Goal: Task Accomplishment & Management: Manage account settings

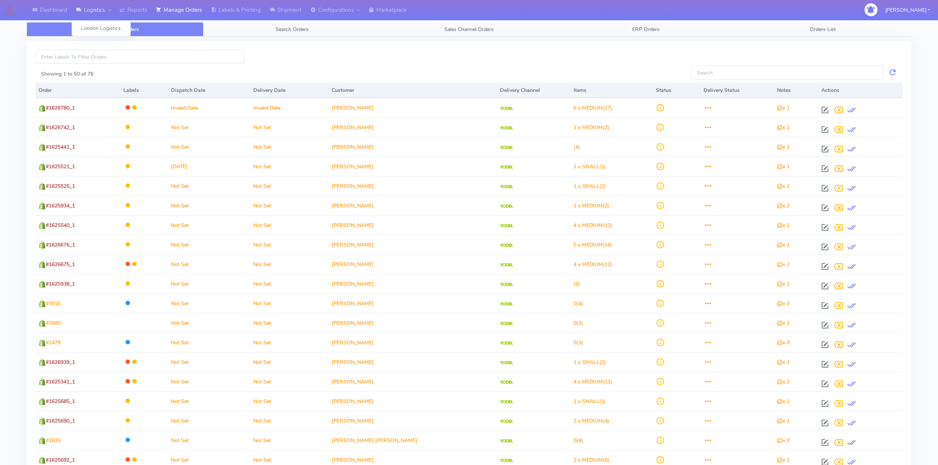
click at [85, 10] on link "Logistics" at bounding box center [94, 10] width 44 height 20
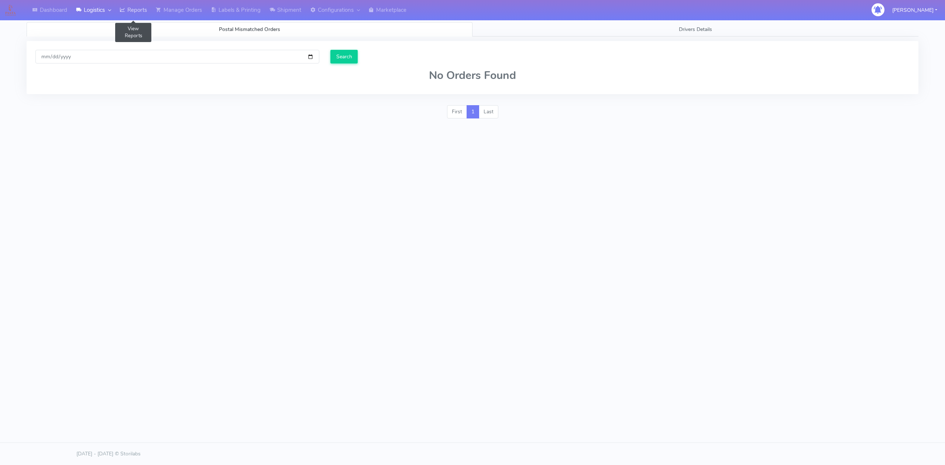
click at [128, 10] on link "Reports" at bounding box center [133, 10] width 36 height 20
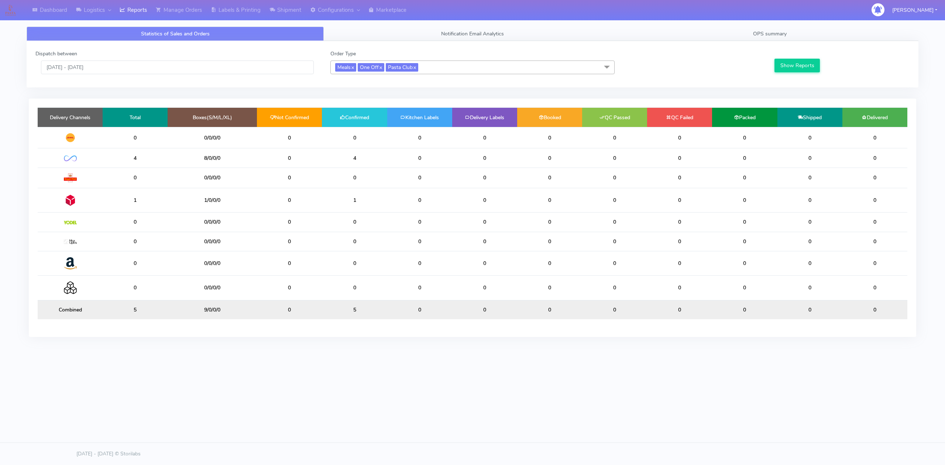
click at [353, 201] on td "1" at bounding box center [354, 200] width 65 height 24
click at [285, 9] on link "Shipment" at bounding box center [285, 10] width 41 height 20
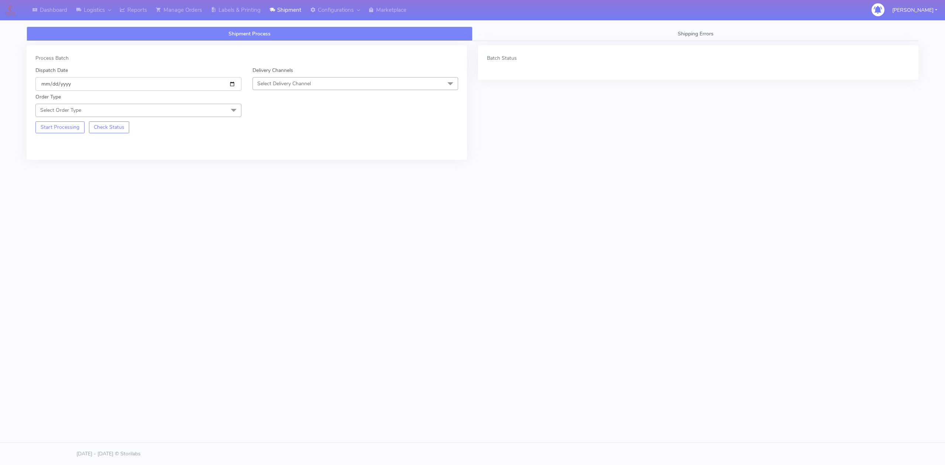
click at [229, 82] on input "[DATE]" at bounding box center [138, 84] width 206 height 14
click at [290, 85] on span "Select Delivery Channel" at bounding box center [284, 83] width 54 height 7
click at [272, 132] on div "OnFleet" at bounding box center [356, 130] width 198 height 8
click at [191, 114] on span "Select Order Type" at bounding box center [138, 110] width 206 height 13
click at [71, 146] on div "Meal" at bounding box center [138, 145] width 198 height 8
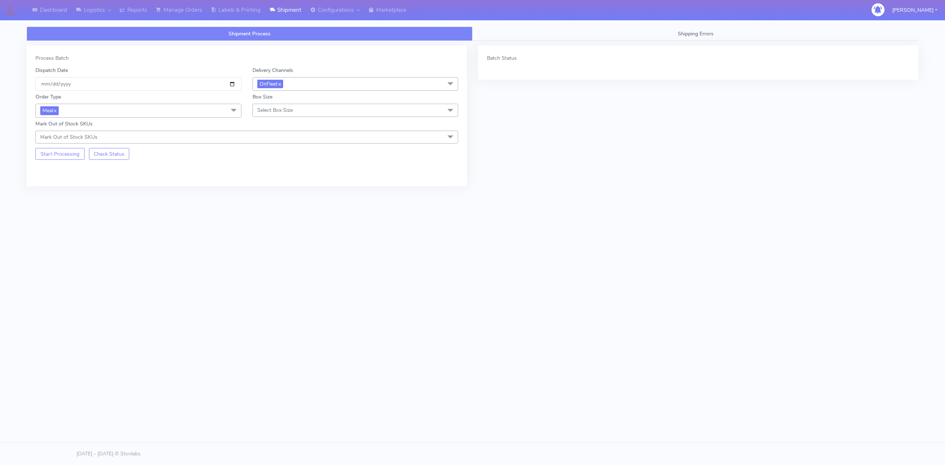
click at [259, 113] on span "Select Box Size" at bounding box center [274, 110] width 35 height 7
click at [265, 144] on div "Small" at bounding box center [356, 145] width 198 height 8
click at [58, 158] on button "Start Processing" at bounding box center [59, 154] width 49 height 12
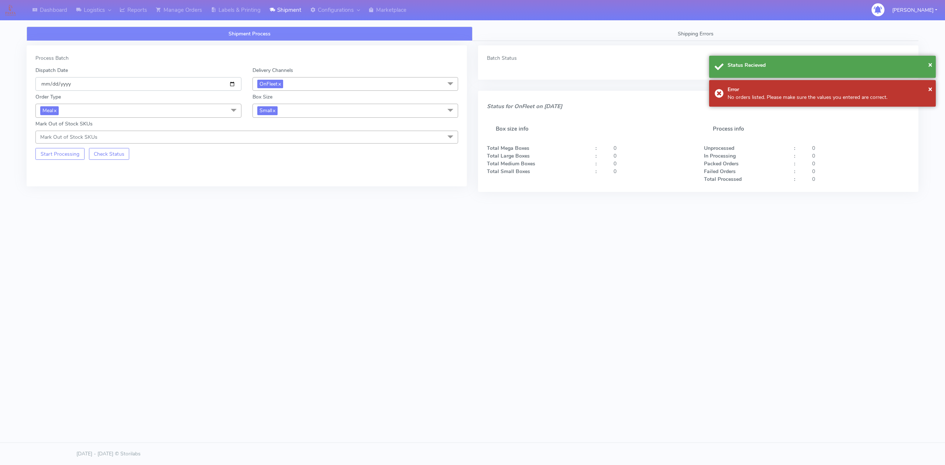
click at [231, 85] on input "[DATE]" at bounding box center [138, 84] width 206 height 14
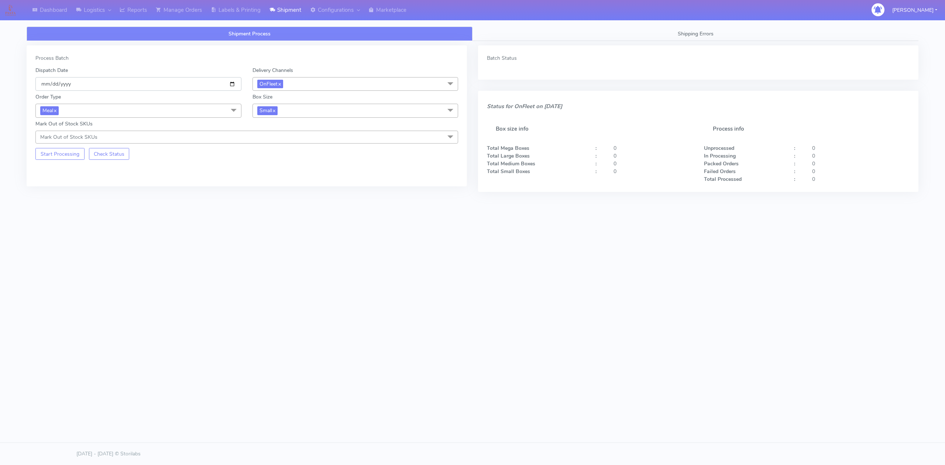
type input "[DATE]"
click at [163, 169] on div "Process Batch Dispatch Date [DATE] Delivery Channels OnFleet x DHL OnFleet Roya…" at bounding box center [247, 115] width 440 height 141
click at [75, 158] on button "Start Processing" at bounding box center [59, 154] width 49 height 12
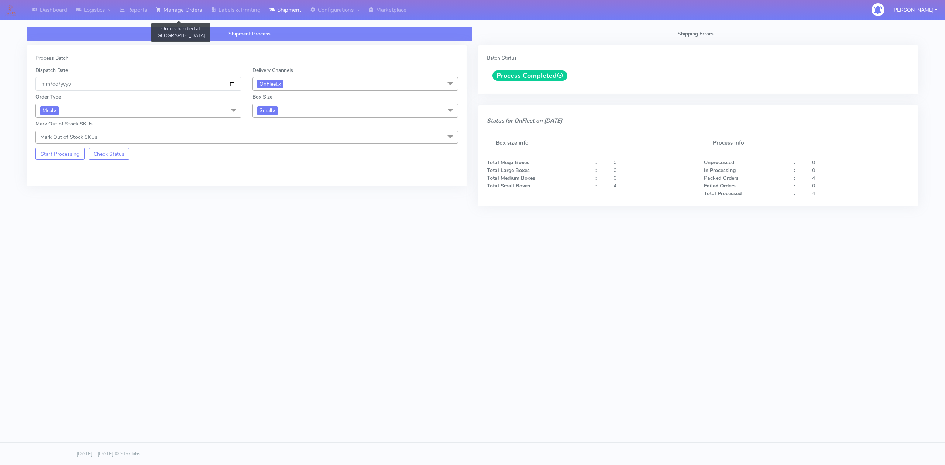
click at [191, 15] on link "Manage Orders" at bounding box center [178, 10] width 55 height 20
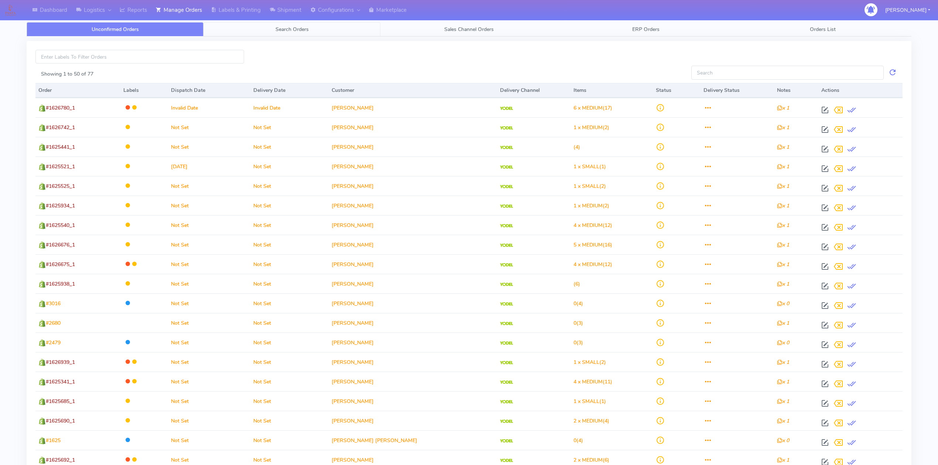
click at [302, 35] on link "Search Orders" at bounding box center [291, 29] width 177 height 14
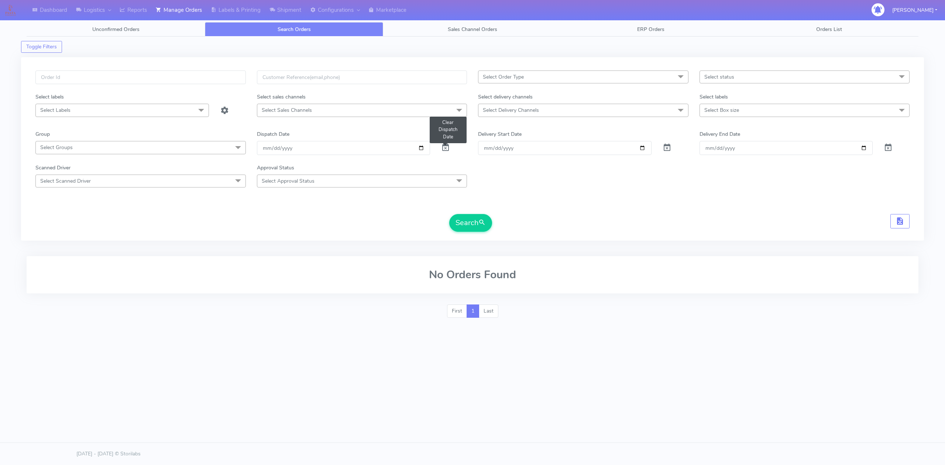
click at [443, 148] on span at bounding box center [445, 149] width 9 height 7
click at [418, 149] on input "date" at bounding box center [343, 148] width 173 height 14
type input "[DATE]"
click at [637, 114] on span "Select Delivery Channels" at bounding box center [583, 110] width 210 height 13
click at [504, 174] on div "OnFleet" at bounding box center [583, 173] width 202 height 8
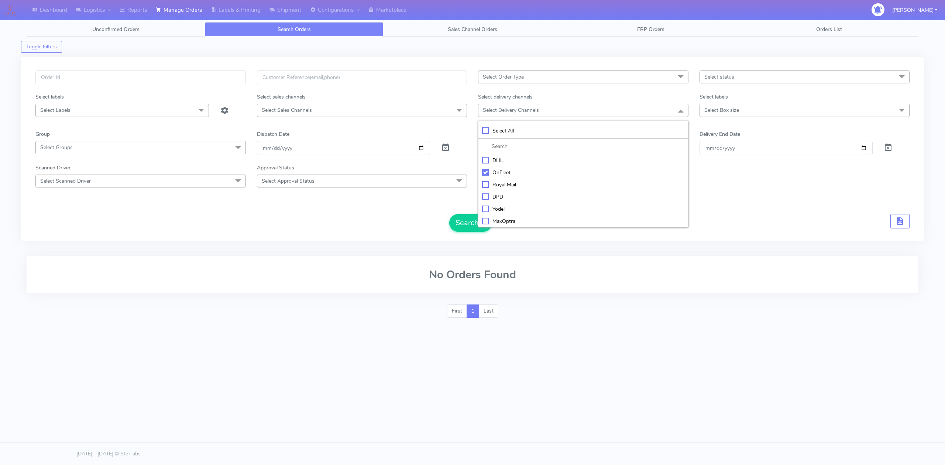
checkbox input "true"
click at [718, 167] on div "Scanned Driver Select Scanned Driver Select All Test Driver [PERSON_NAME] Abdul…" at bounding box center [472, 176] width 885 height 24
click at [480, 228] on span "submit" at bounding box center [481, 224] width 7 height 10
click at [421, 152] on input "[DATE]" at bounding box center [343, 149] width 173 height 14
type input "[DATE]"
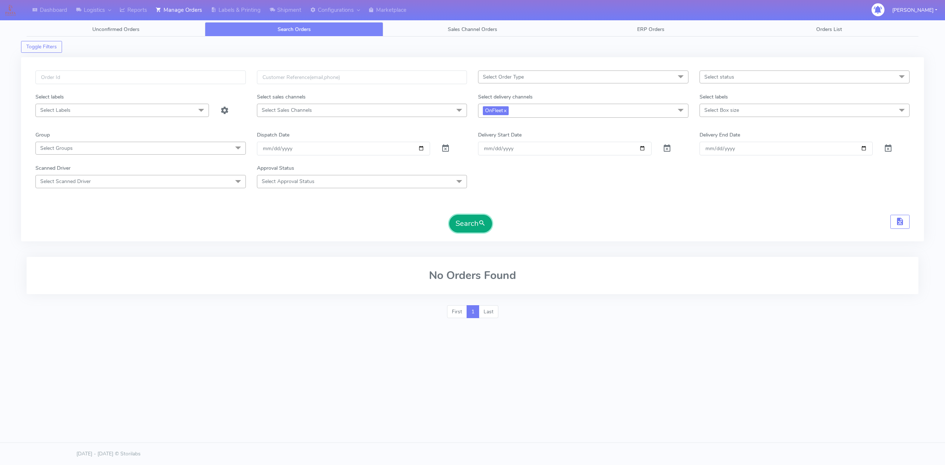
click at [462, 228] on button "Search" at bounding box center [470, 224] width 43 height 18
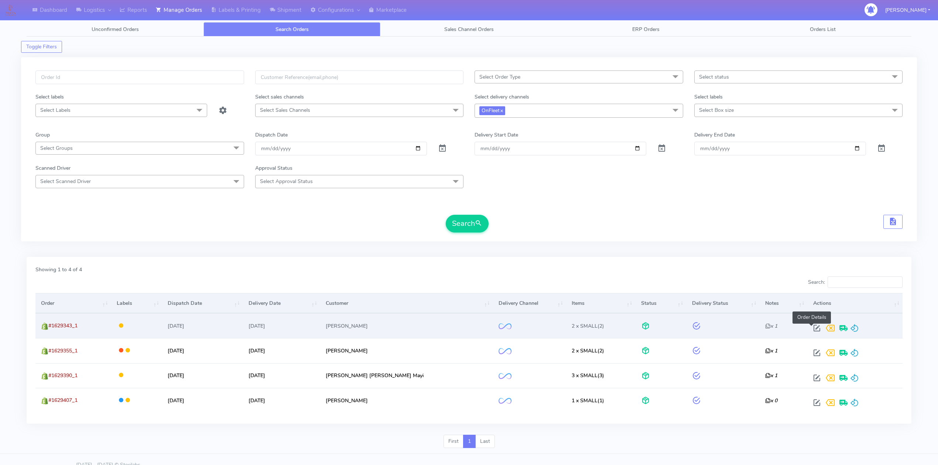
click at [811, 331] on span at bounding box center [816, 329] width 13 height 7
select select "2"
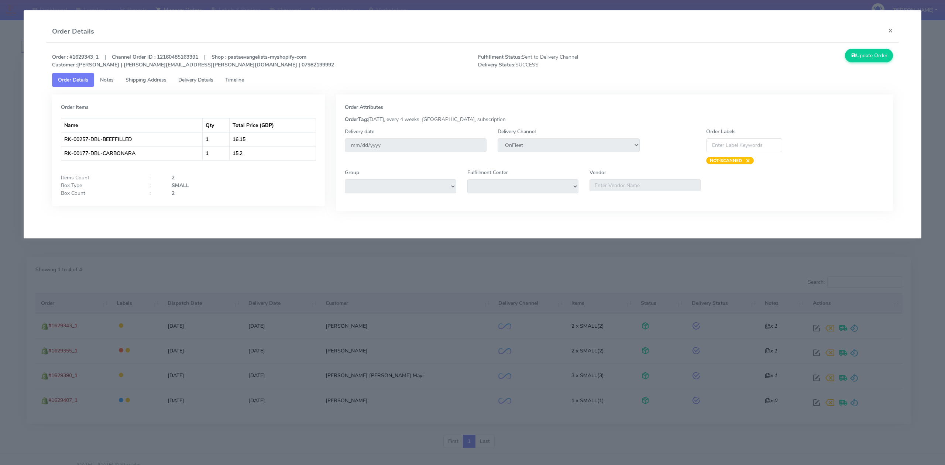
click at [243, 81] on span "Timeline" at bounding box center [234, 79] width 19 height 7
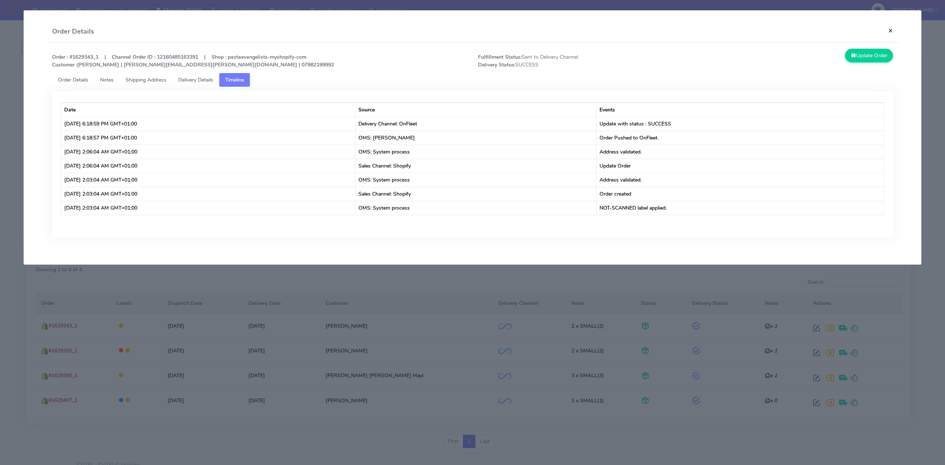
click at [892, 33] on button "×" at bounding box center [890, 31] width 17 height 20
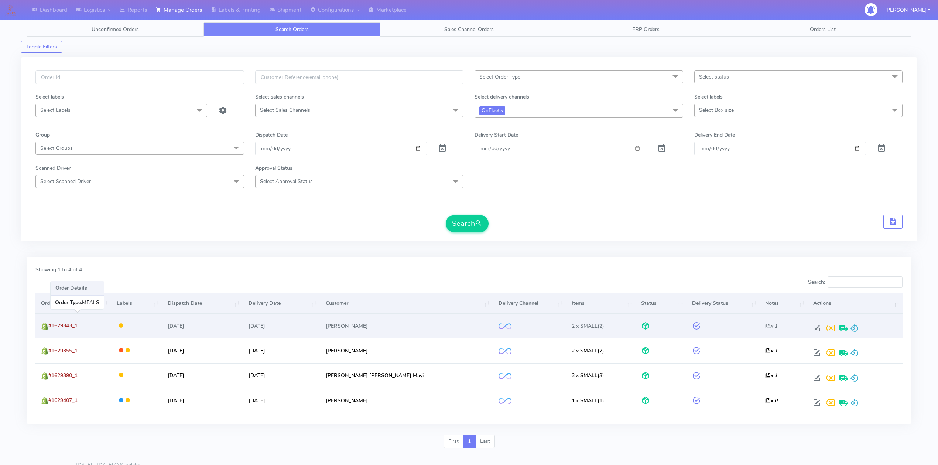
drag, startPoint x: 85, startPoint y: 327, endPoint x: 51, endPoint y: 326, distance: 34.0
click at [51, 326] on td "#1629343_1" at bounding box center [73, 325] width 76 height 25
copy span "#1629343_1"
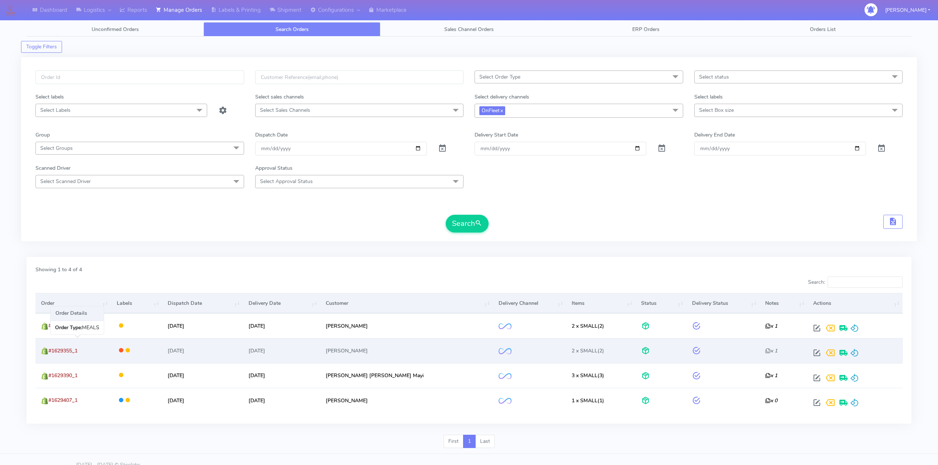
drag, startPoint x: 86, startPoint y: 351, endPoint x: 50, endPoint y: 351, distance: 35.4
click at [50, 351] on td "#1629355_1" at bounding box center [73, 350] width 76 height 25
copy span "#1629355_1"
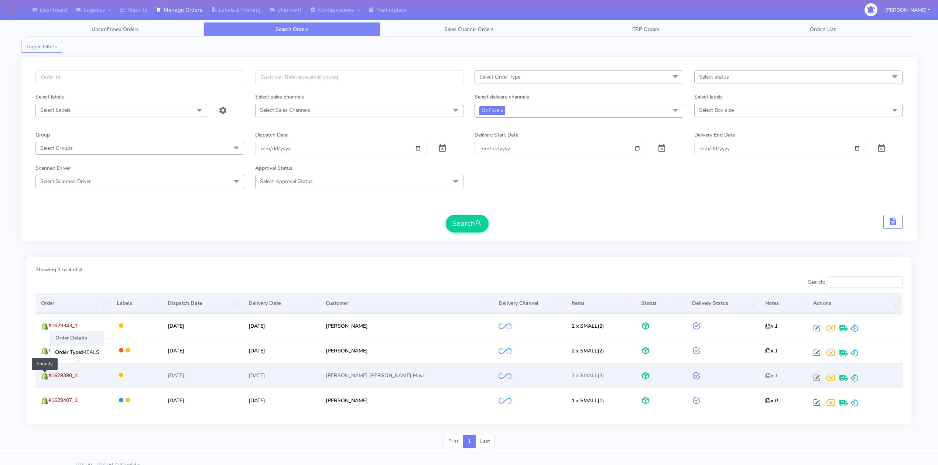
drag, startPoint x: 92, startPoint y: 378, endPoint x: 48, endPoint y: 379, distance: 44.0
click at [48, 379] on td "#1629390_1 Shopify" at bounding box center [73, 375] width 76 height 25
copy span "#1629390_1"
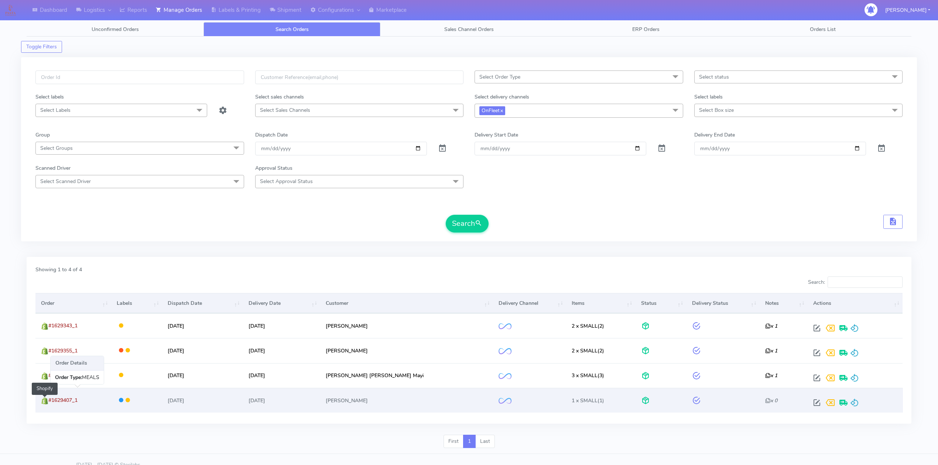
drag, startPoint x: 89, startPoint y: 401, endPoint x: 47, endPoint y: 402, distance: 41.4
click at [47, 402] on td "#1629407_1 Shopify" at bounding box center [73, 400] width 76 height 25
copy span "#1629407_1"
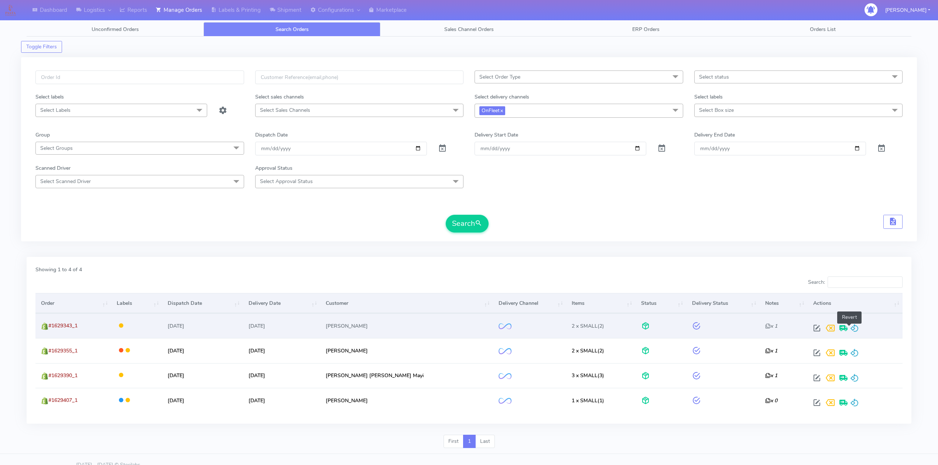
click at [850, 329] on span at bounding box center [854, 329] width 9 height 7
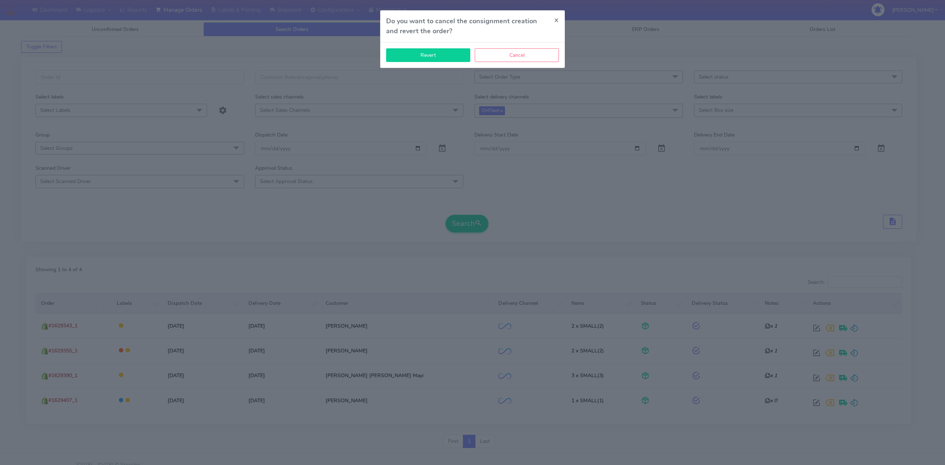
click at [448, 60] on button "Revert" at bounding box center [428, 55] width 84 height 14
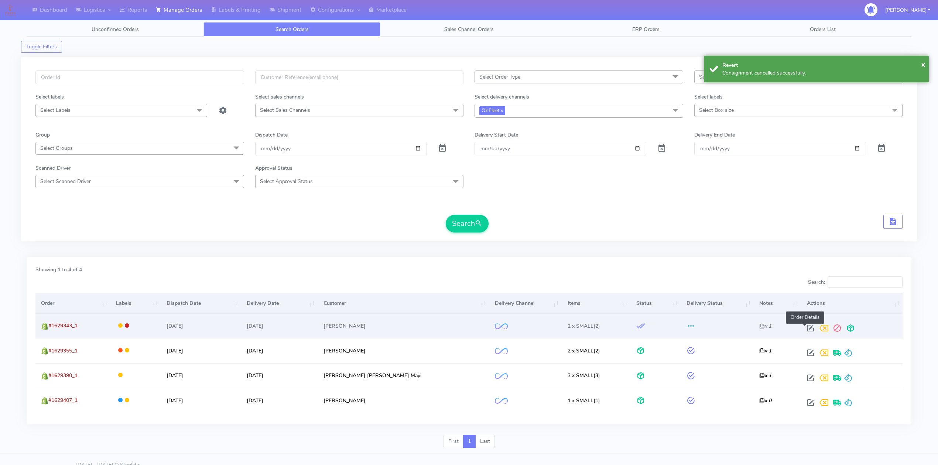
click at [808, 333] on span at bounding box center [810, 329] width 13 height 7
select select "2"
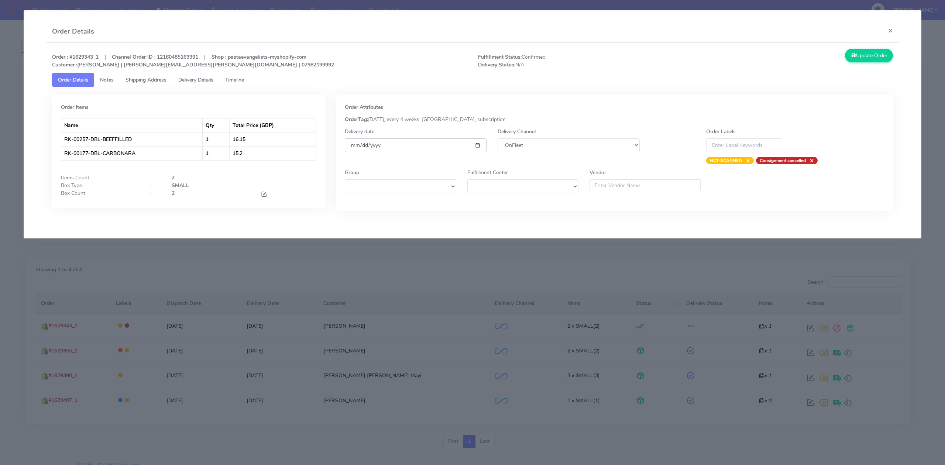
click at [482, 145] on input "[DATE]" at bounding box center [416, 145] width 142 height 14
click at [478, 145] on input "[DATE]" at bounding box center [416, 145] width 142 height 14
type input "[DATE]"
click at [856, 58] on button "Update Order" at bounding box center [869, 56] width 48 height 14
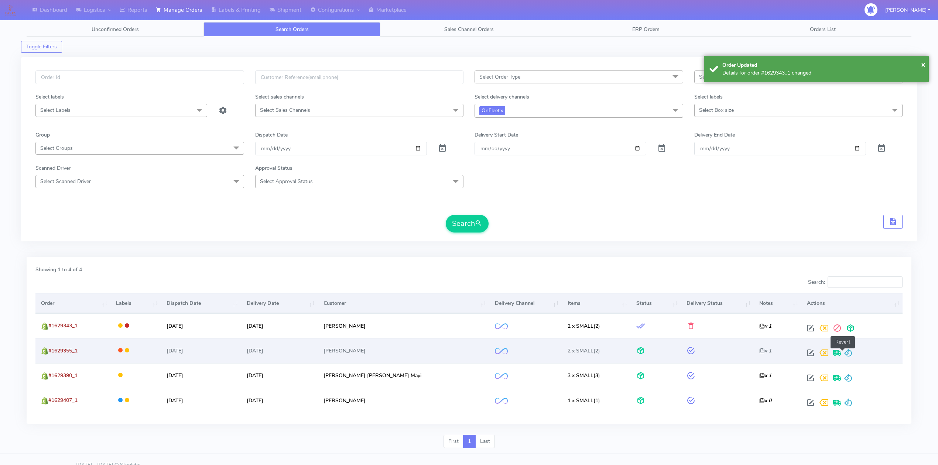
click at [845, 354] on span at bounding box center [847, 354] width 9 height 7
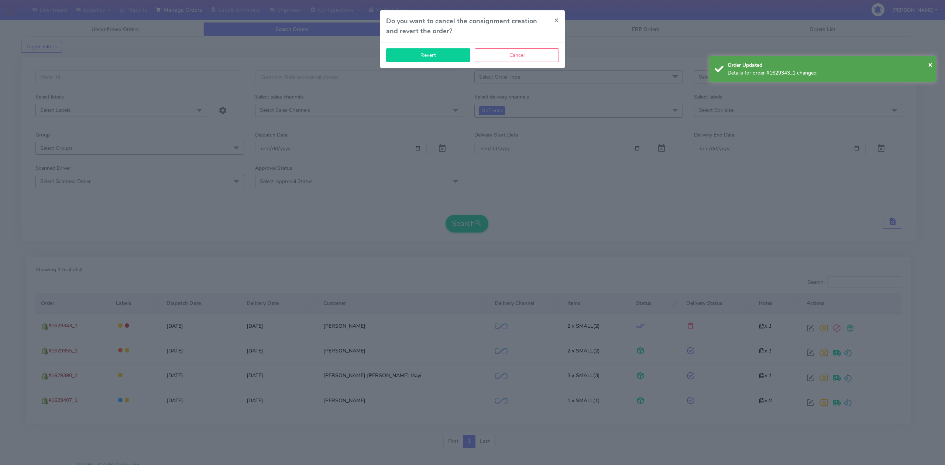
click at [429, 55] on button "Revert" at bounding box center [428, 55] width 84 height 14
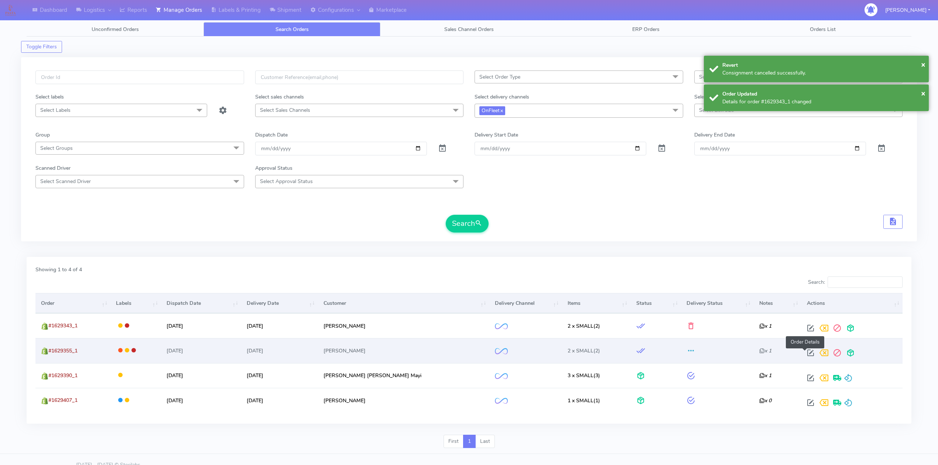
click at [804, 352] on span at bounding box center [810, 354] width 13 height 7
select select "2"
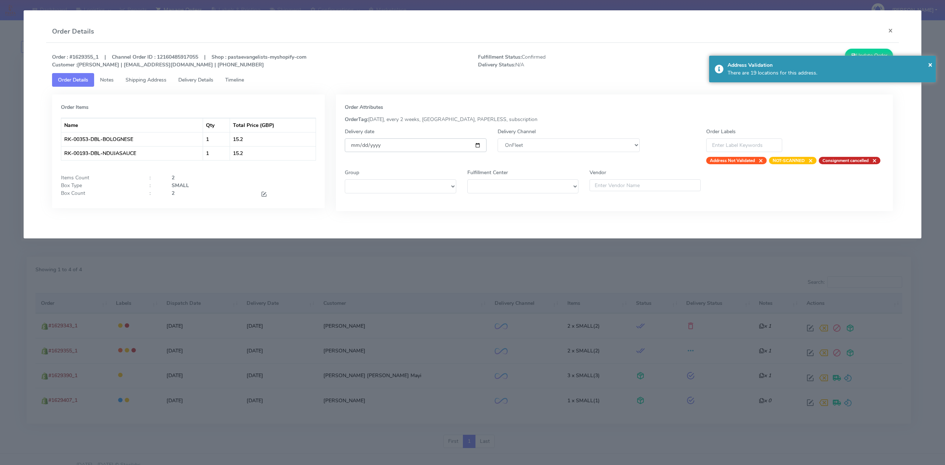
click at [474, 145] on input "[DATE]" at bounding box center [416, 145] width 142 height 14
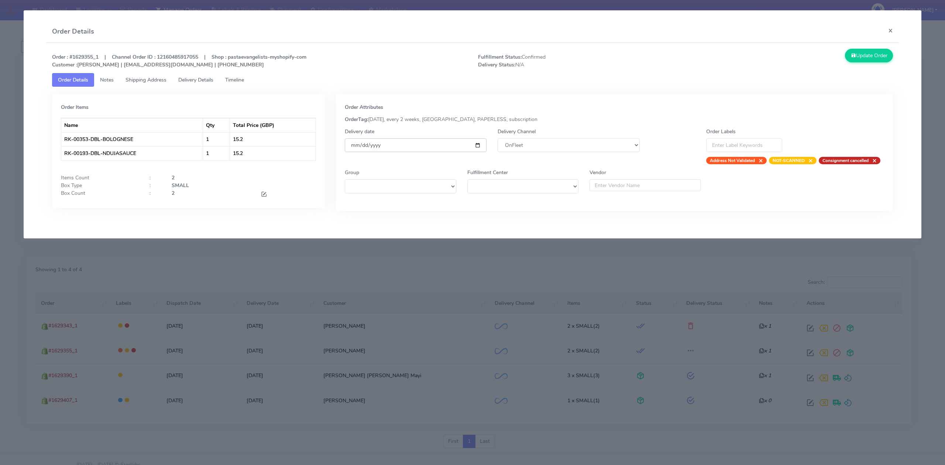
type input "[DATE]"
click at [871, 55] on button "Update Order" at bounding box center [869, 56] width 48 height 14
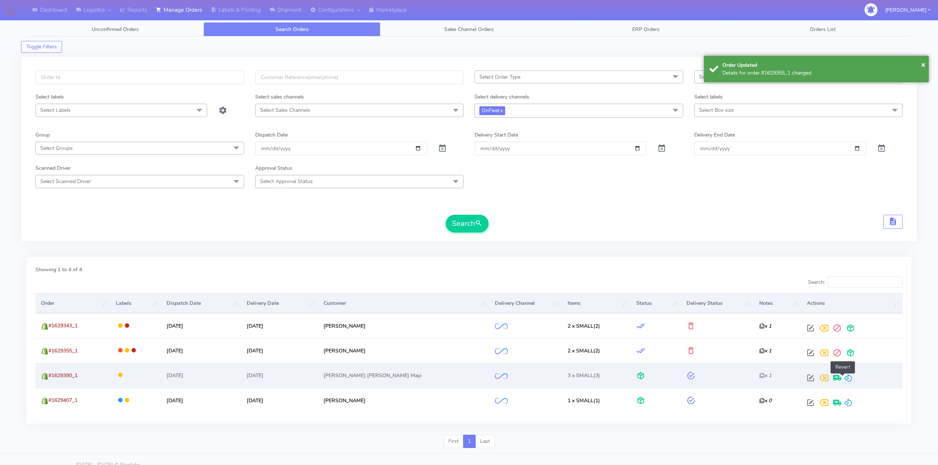
click at [843, 377] on span at bounding box center [847, 379] width 9 height 7
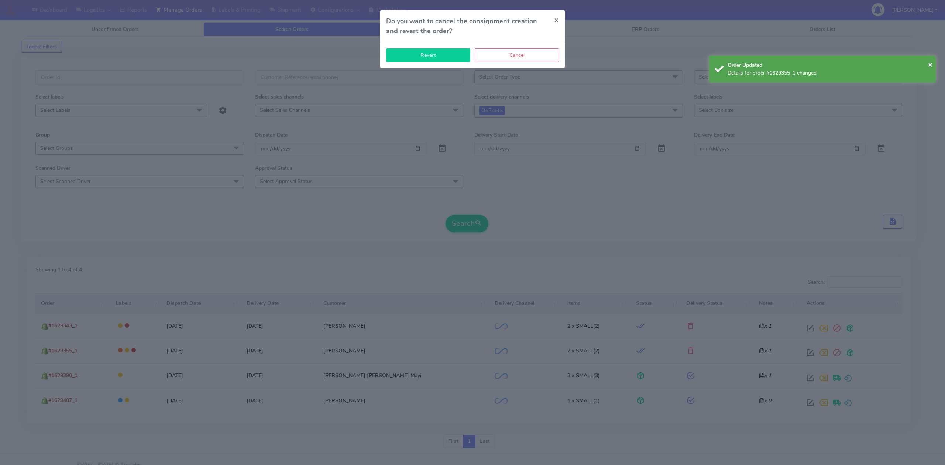
click at [441, 56] on button "Revert" at bounding box center [428, 55] width 84 height 14
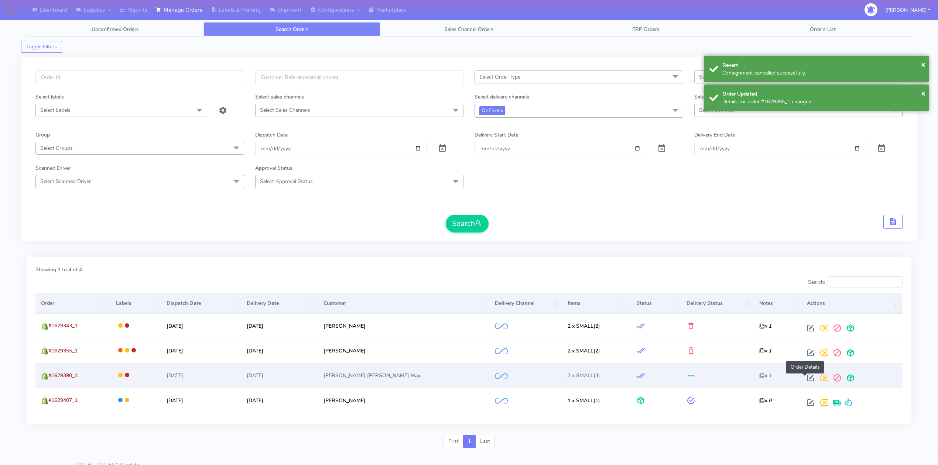
click at [804, 377] on span at bounding box center [810, 379] width 13 height 7
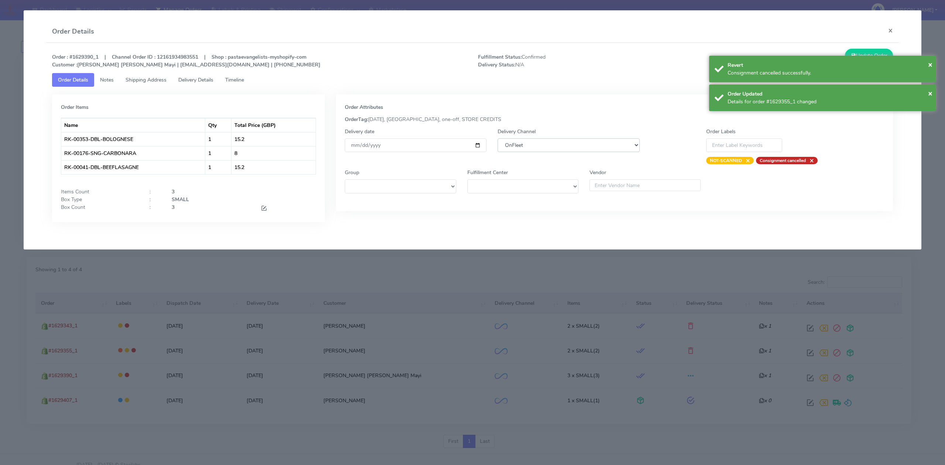
click at [534, 148] on select "DHL OnFleet Royal Mail DPD Yodel MaxOptra Amazon Collection" at bounding box center [569, 145] width 142 height 14
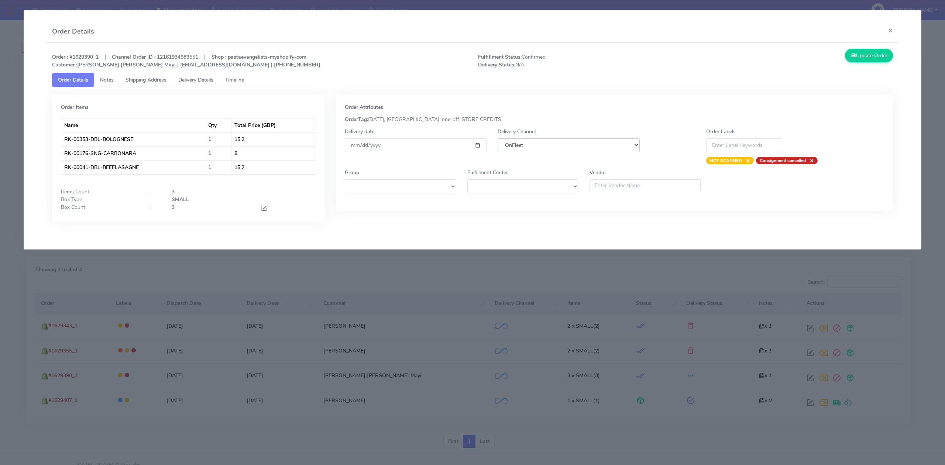
select select "5"
click at [498, 138] on select "DHL OnFleet Royal Mail DPD Yodel MaxOptra Amazon Collection" at bounding box center [569, 145] width 142 height 14
click at [876, 59] on button "Update Order" at bounding box center [869, 56] width 48 height 14
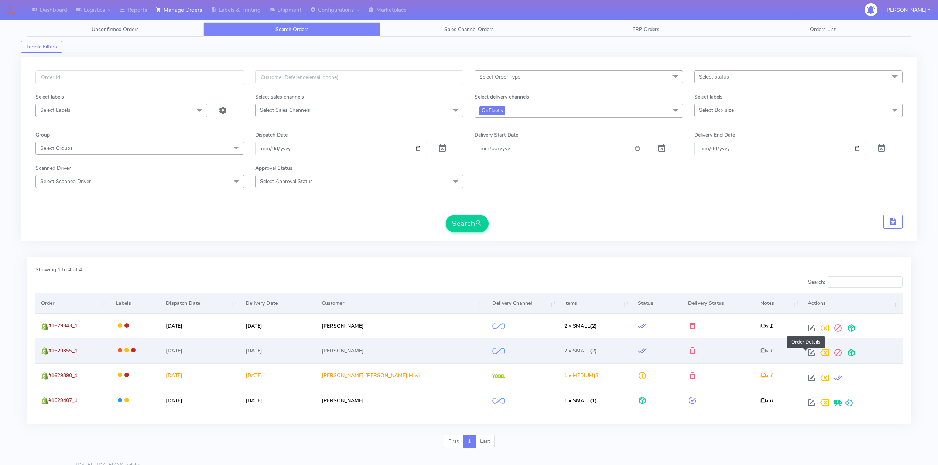
click at [805, 356] on span at bounding box center [810, 354] width 13 height 7
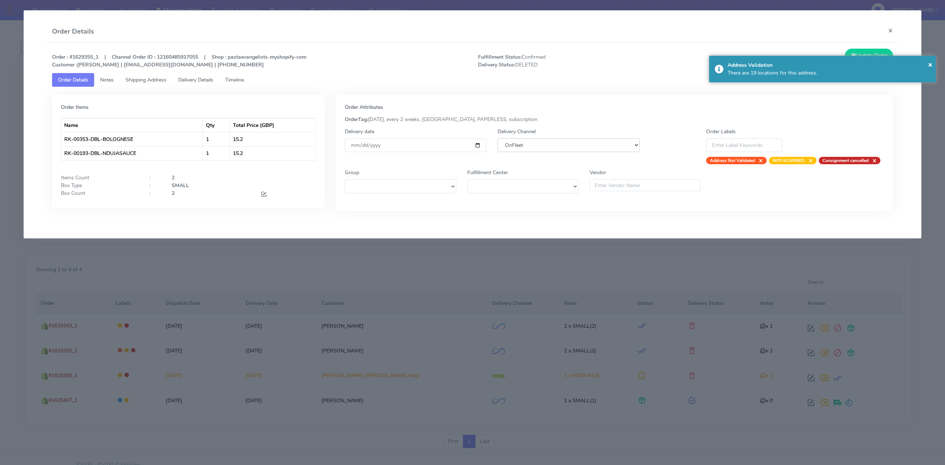
click at [560, 145] on select "DHL OnFleet Royal Mail DPD Yodel MaxOptra Amazon Collection" at bounding box center [569, 145] width 142 height 14
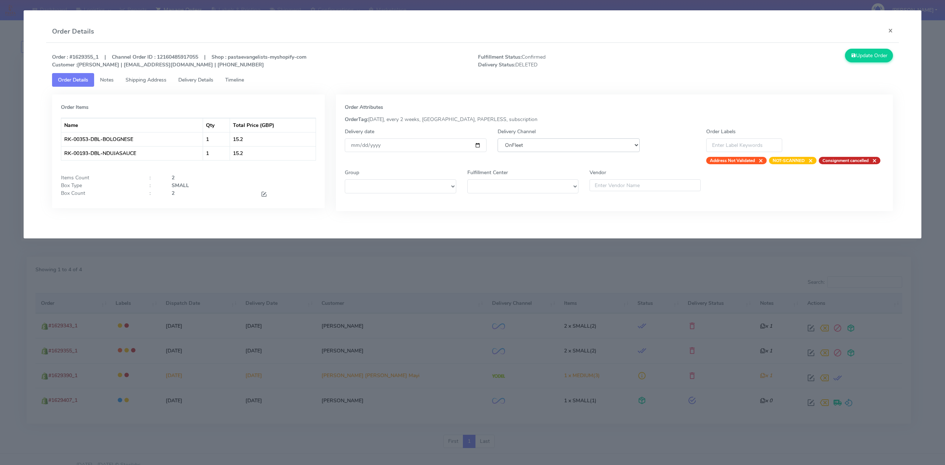
select select "5"
click at [498, 138] on select "DHL OnFleet Royal Mail DPD Yodel MaxOptra Amazon Collection" at bounding box center [569, 145] width 142 height 14
click at [859, 59] on button "Update Order" at bounding box center [869, 56] width 48 height 14
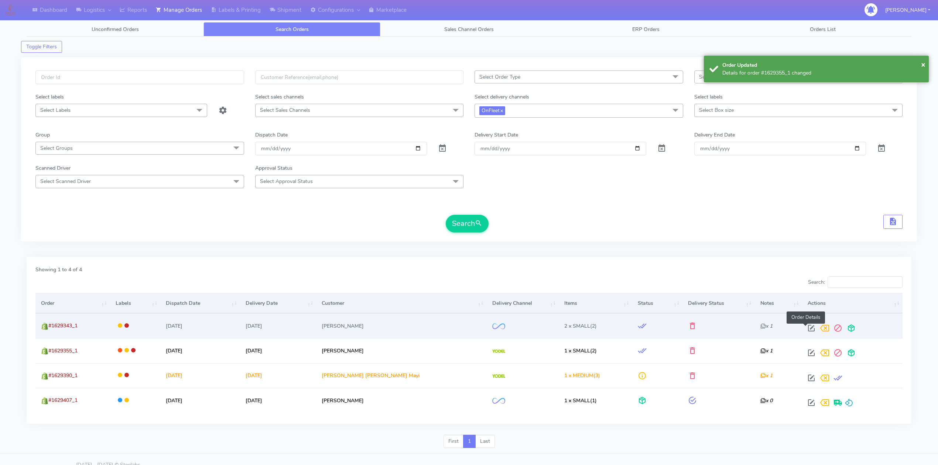
click at [805, 331] on span at bounding box center [810, 329] width 13 height 7
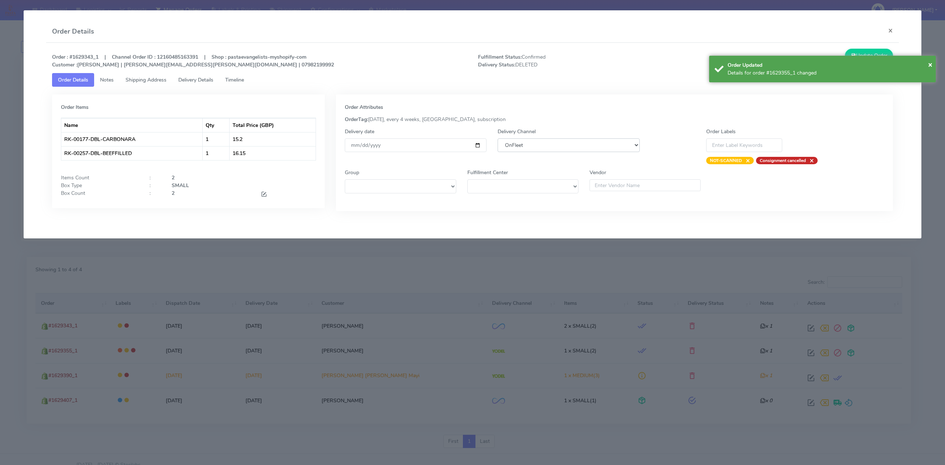
click at [558, 145] on select "DHL OnFleet Royal Mail DPD Yodel MaxOptra Amazon Collection" at bounding box center [569, 145] width 142 height 14
select select "5"
click at [498, 138] on select "DHL OnFleet Royal Mail DPD Yodel MaxOptra Amazon Collection" at bounding box center [569, 145] width 142 height 14
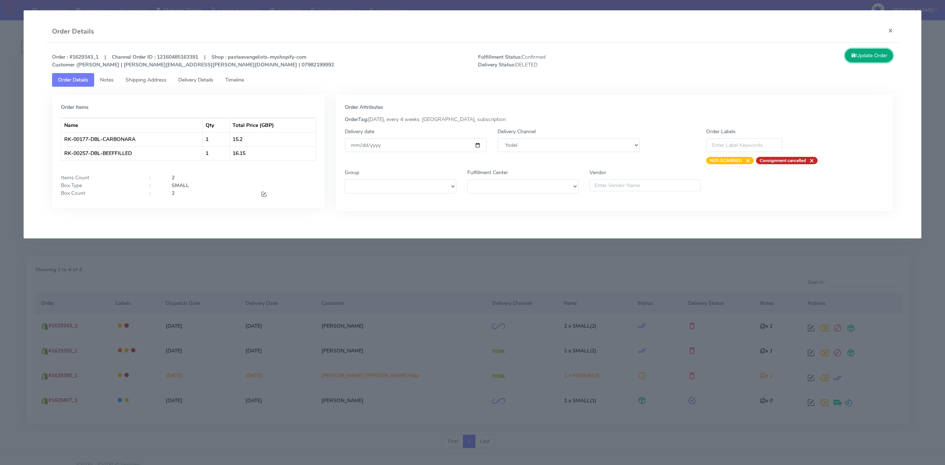
click at [864, 57] on button "Update Order" at bounding box center [869, 56] width 48 height 14
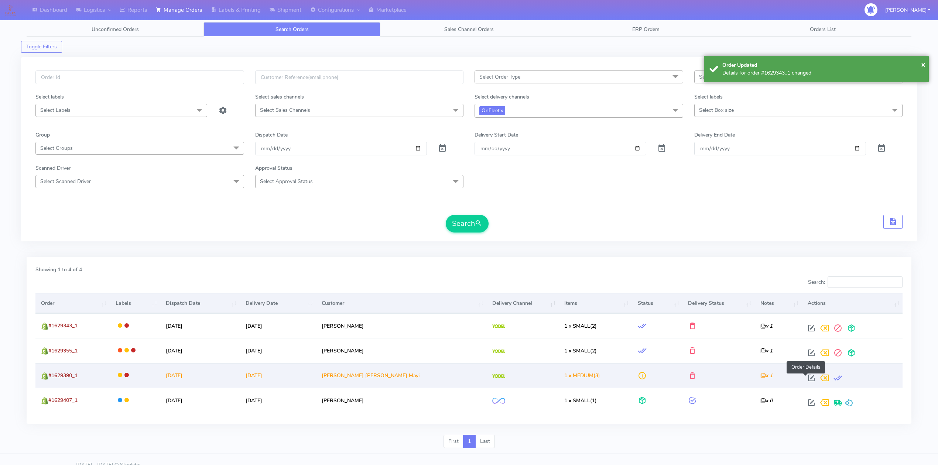
click at [804, 379] on span at bounding box center [810, 379] width 13 height 7
select select "5"
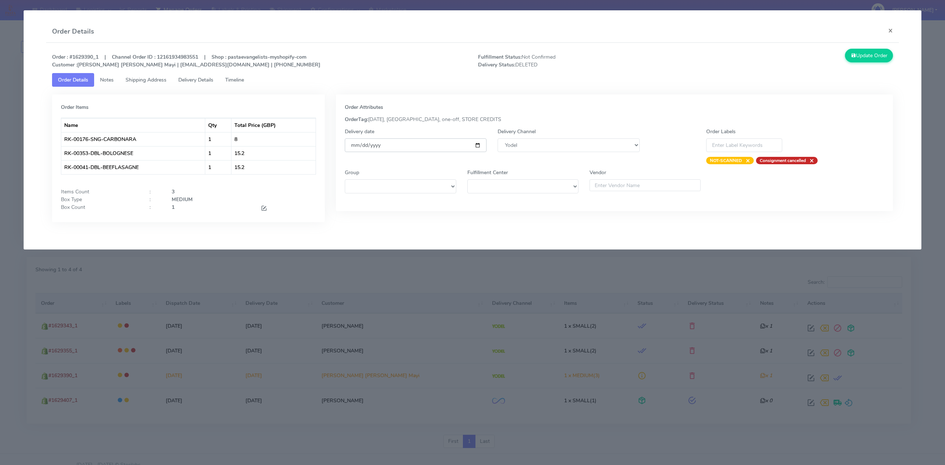
click at [480, 145] on input "[DATE]" at bounding box center [416, 145] width 142 height 14
type input "[DATE]"
click at [866, 56] on button "Update Order" at bounding box center [869, 56] width 48 height 14
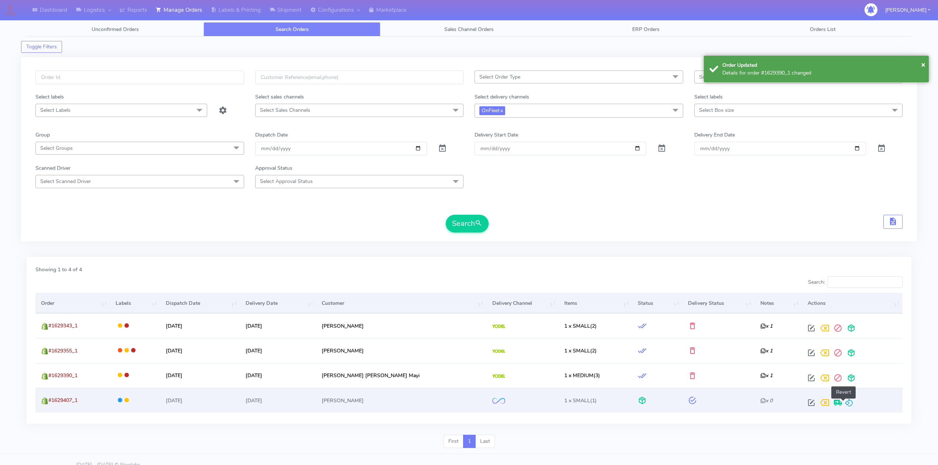
click at [844, 402] on span at bounding box center [848, 404] width 9 height 7
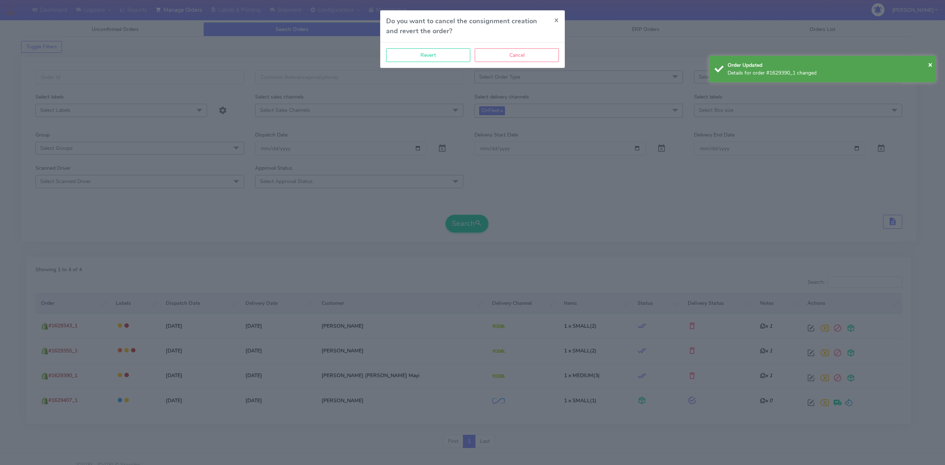
click at [424, 62] on div "Revert Cancel" at bounding box center [472, 54] width 185 height 25
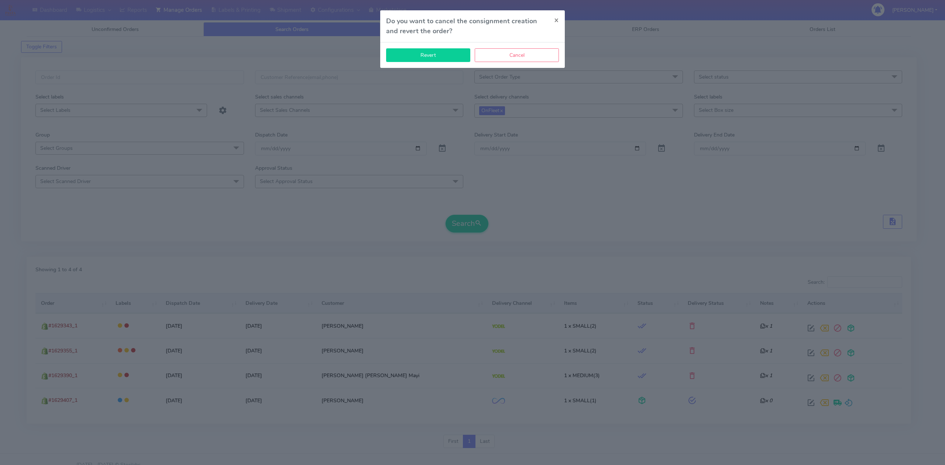
click at [425, 61] on button "Revert" at bounding box center [428, 55] width 84 height 14
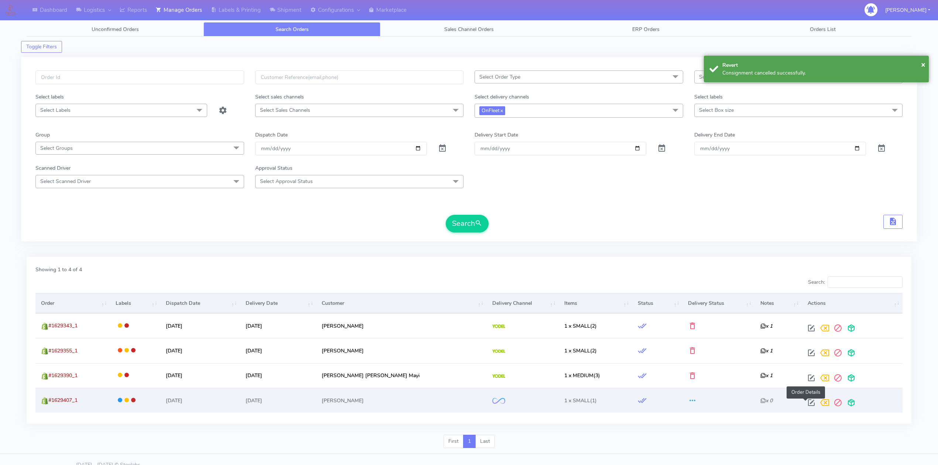
click at [805, 408] on span at bounding box center [810, 404] width 13 height 7
select select "2"
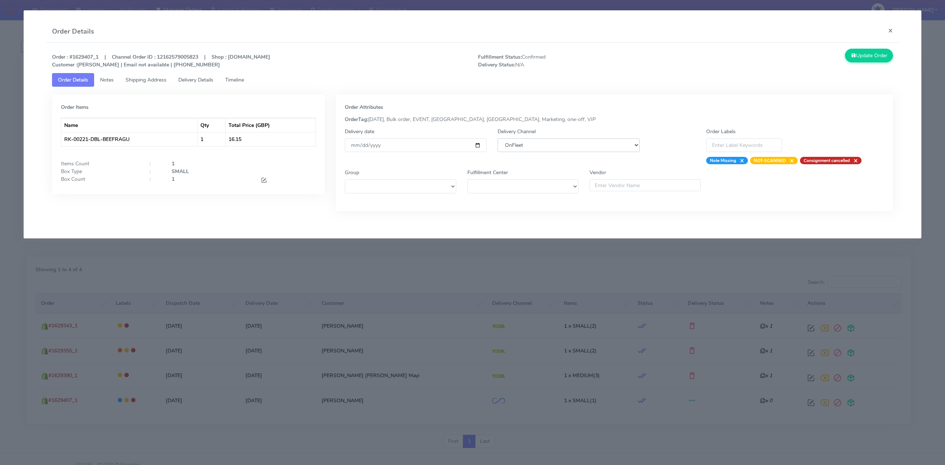
drag, startPoint x: 540, startPoint y: 149, endPoint x: 497, endPoint y: 150, distance: 42.8
click at [540, 149] on select "DHL OnFleet Royal Mail DPD Yodel MaxOptra Amazon Collection" at bounding box center [569, 145] width 142 height 14
click at [476, 145] on input "[DATE]" at bounding box center [416, 145] width 142 height 14
type input "[DATE]"
click at [554, 140] on select "DHL OnFleet Royal Mail DPD Yodel MaxOptra Amazon Collection" at bounding box center [569, 145] width 142 height 14
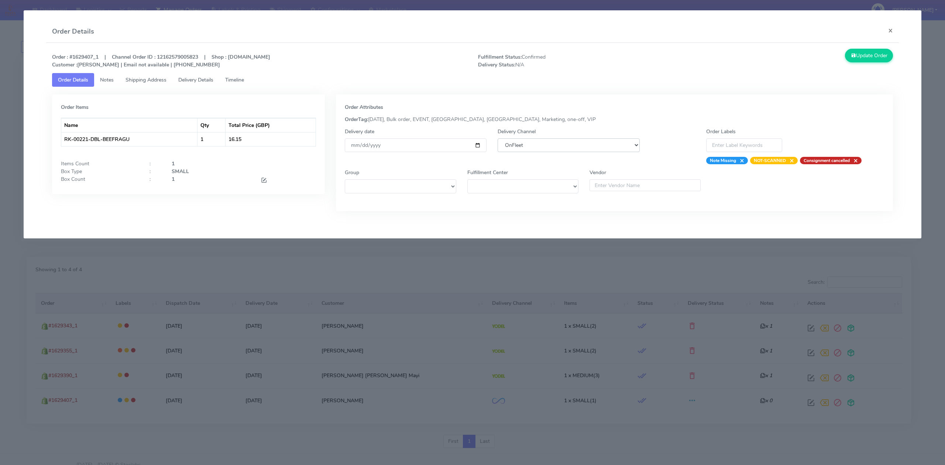
select select "5"
click at [498, 138] on select "DHL OnFleet Royal Mail DPD Yodel MaxOptra Amazon Collection" at bounding box center [569, 145] width 142 height 14
click at [862, 61] on button "Update Order" at bounding box center [869, 56] width 48 height 14
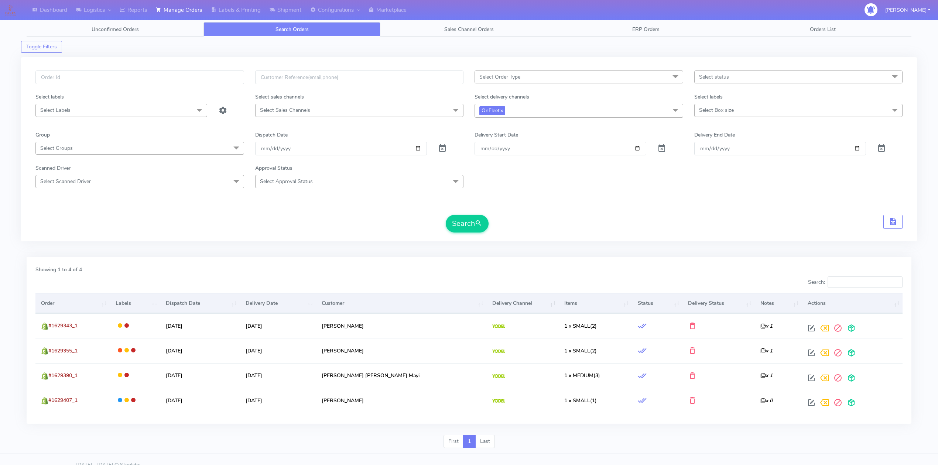
click at [219, 199] on form "Select Order Type Select All MEALS ATAVI One Off Pasta Club Gift Kit Event Unkn…" at bounding box center [468, 152] width 867 height 162
click at [101, 12] on link "Logistics" at bounding box center [94, 10] width 44 height 20
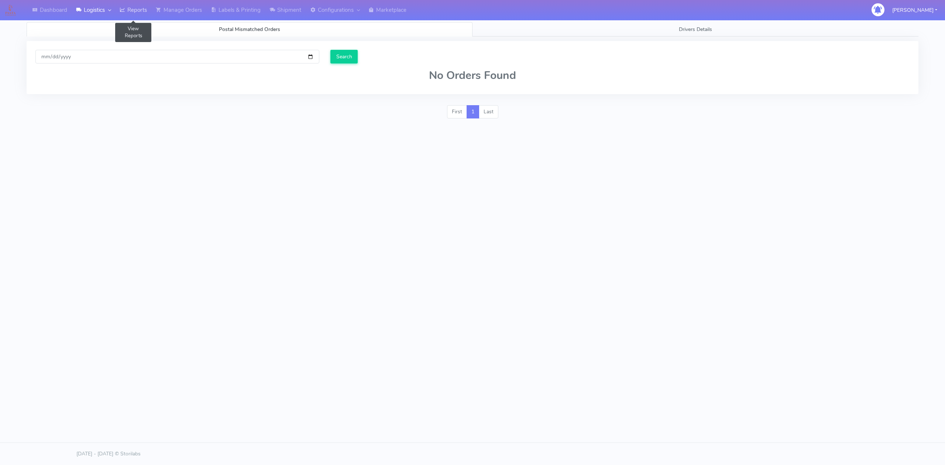
click at [136, 7] on link "Reports" at bounding box center [133, 10] width 36 height 20
